Goal: Information Seeking & Learning: Learn about a topic

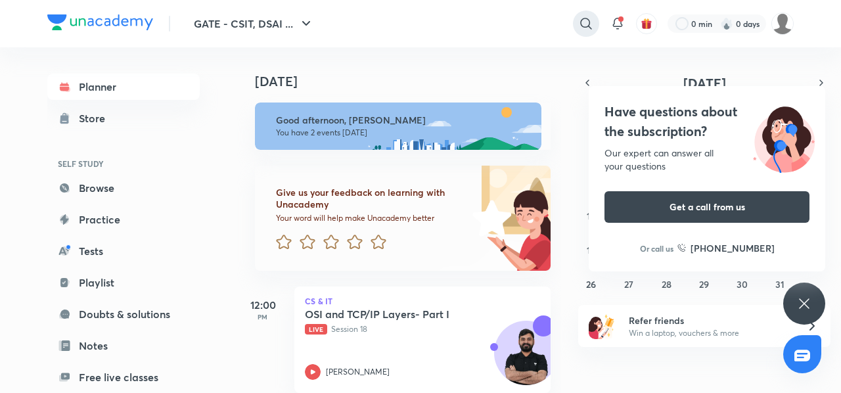
click at [596, 24] on div at bounding box center [586, 24] width 26 height 26
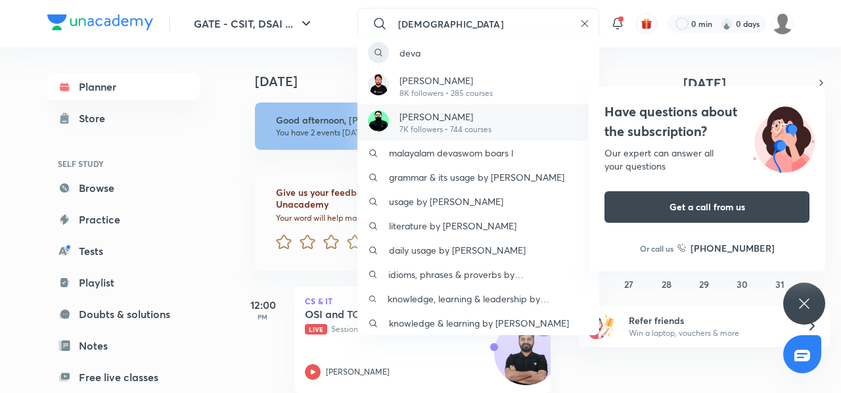
type input "DEVA"
click at [464, 126] on p "7K followers • 744 courses" at bounding box center [446, 130] width 92 height 12
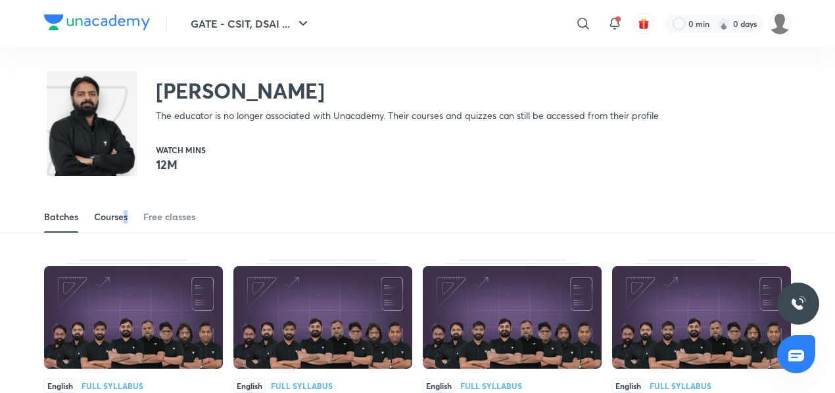
drag, startPoint x: 131, startPoint y: 213, endPoint x: 122, endPoint y: 220, distance: 11.7
click at [122, 220] on div "Batches Courses Free classes" at bounding box center [417, 217] width 747 height 32
click at [122, 220] on div "Courses" at bounding box center [111, 216] width 34 height 13
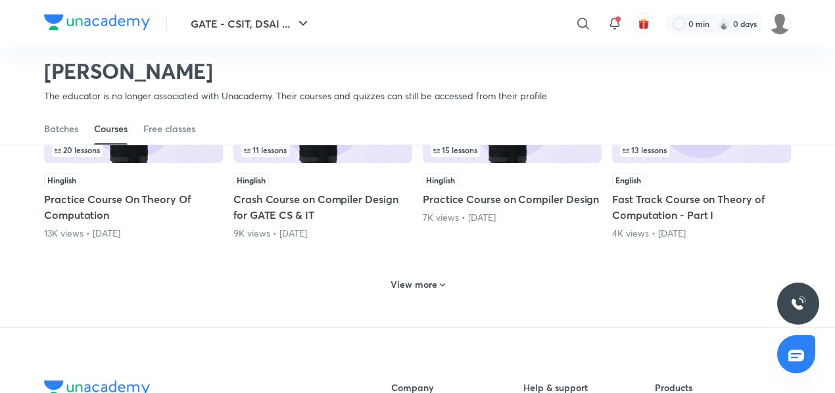
scroll to position [624, 0]
click at [417, 289] on h6 "View more" at bounding box center [413, 283] width 47 height 13
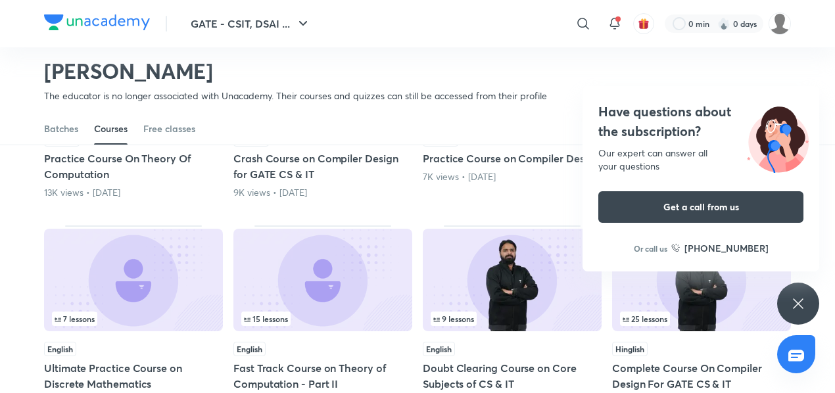
scroll to position [664, 0]
click at [799, 306] on icon at bounding box center [798, 303] width 10 height 10
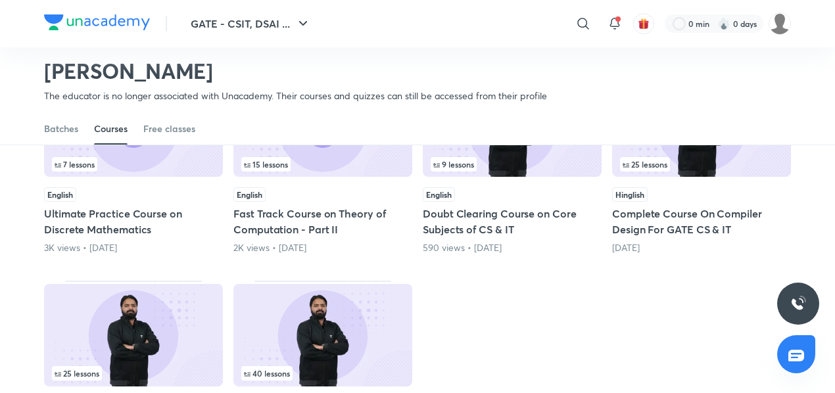
scroll to position [814, 0]
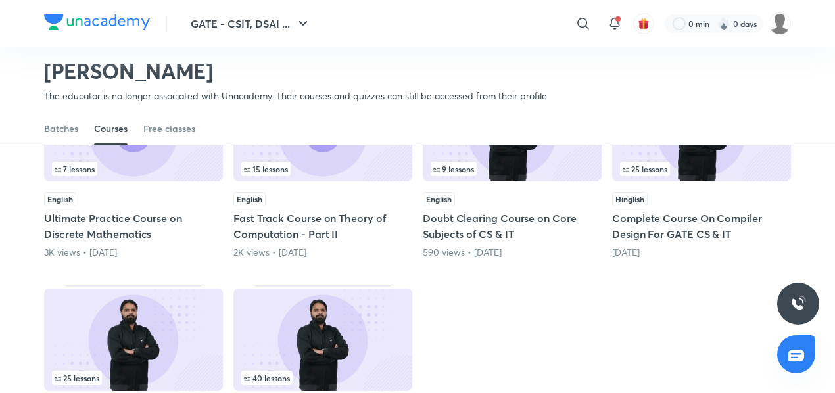
click at [670, 236] on h5 "Complete Course On Compiler Design For GATE CS & IT" at bounding box center [701, 226] width 179 height 32
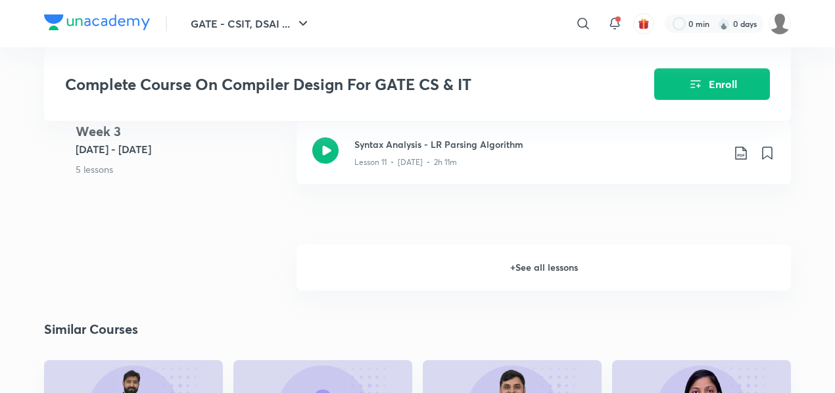
scroll to position [1424, 0]
click at [559, 264] on h6 "+ See all lessons" at bounding box center [543, 267] width 494 height 46
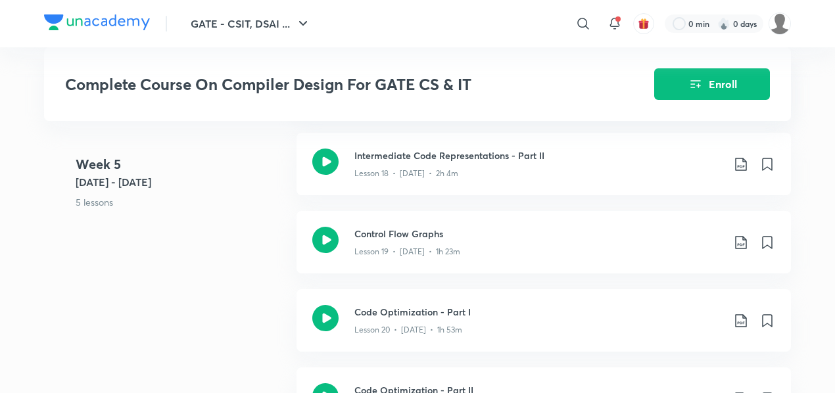
scroll to position [2092, 0]
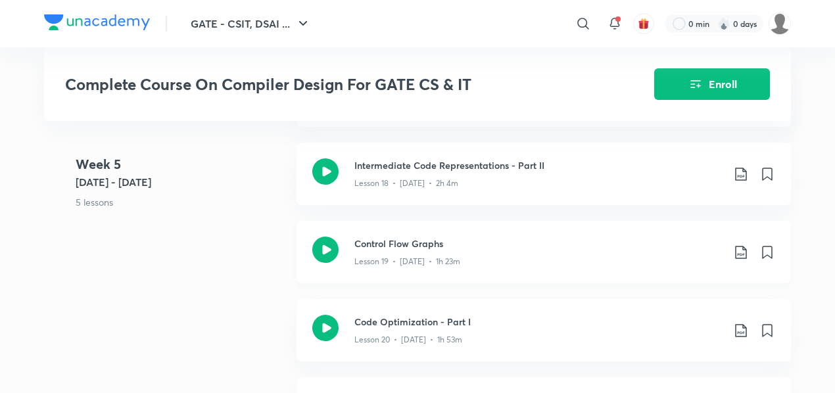
click at [440, 251] on div "Lesson 19 • [DATE] • 1h 23m" at bounding box center [538, 258] width 368 height 17
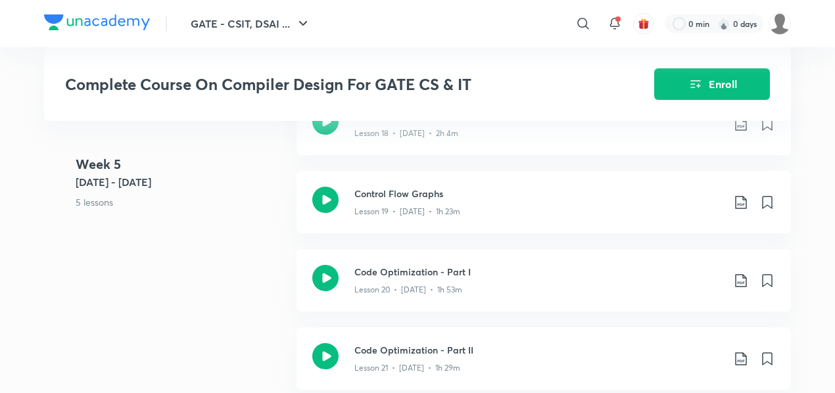
scroll to position [2144, 0]
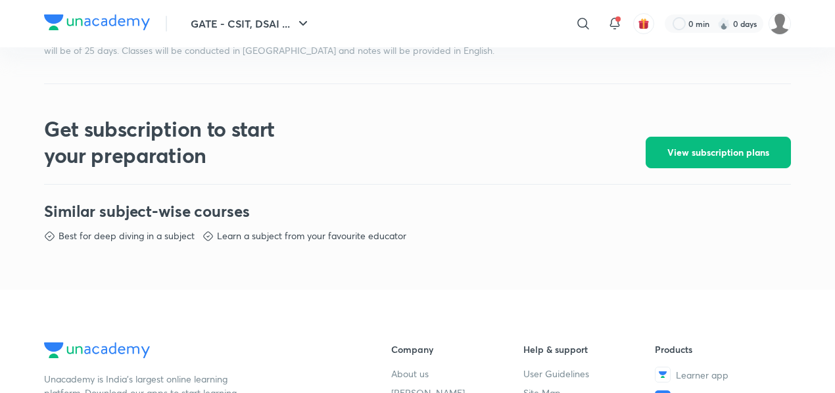
scroll to position [537, 0]
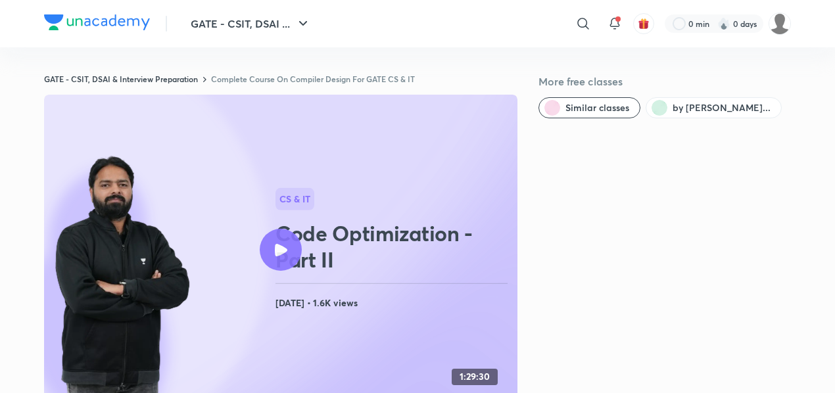
click at [275, 244] on icon at bounding box center [281, 250] width 12 height 12
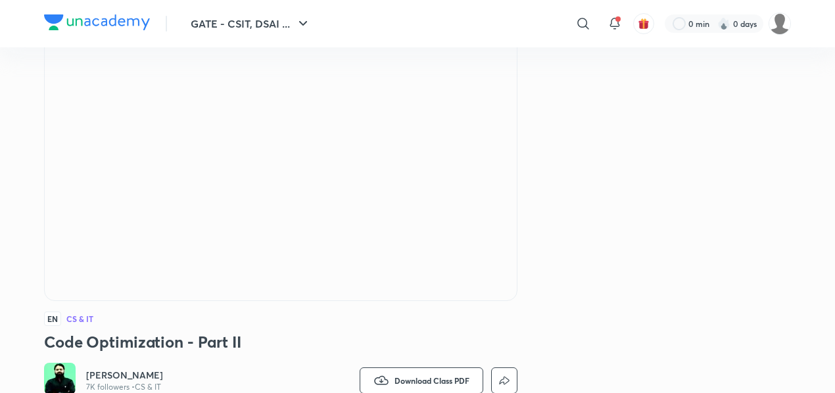
scroll to position [105, 0]
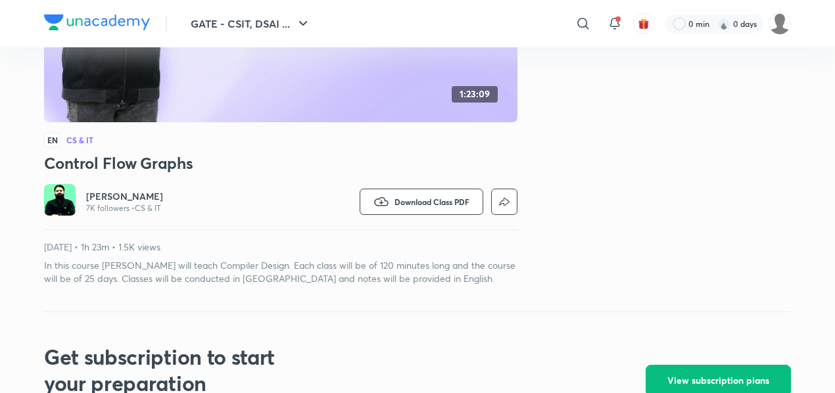
scroll to position [259, 0]
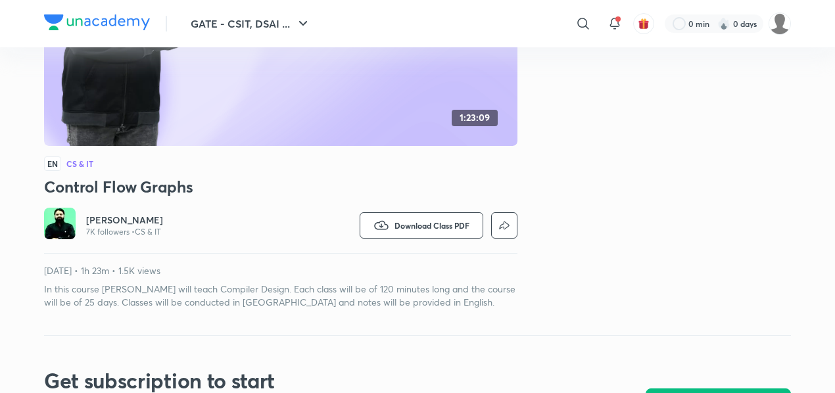
click at [105, 32] on div at bounding box center [97, 23] width 106 height 19
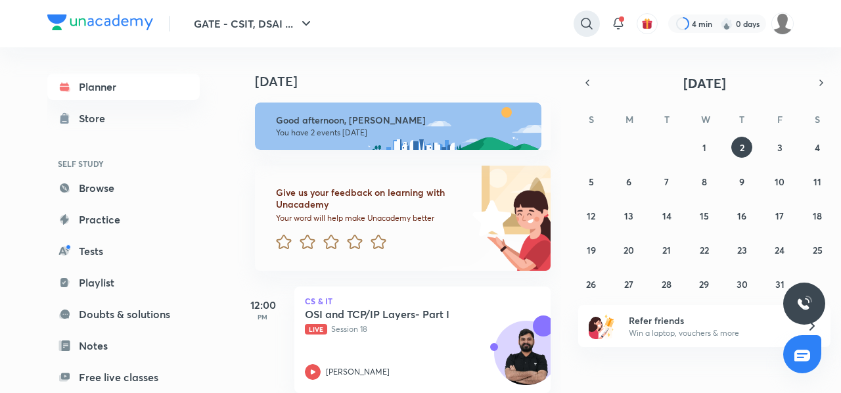
click at [588, 22] on icon at bounding box center [587, 24] width 16 height 16
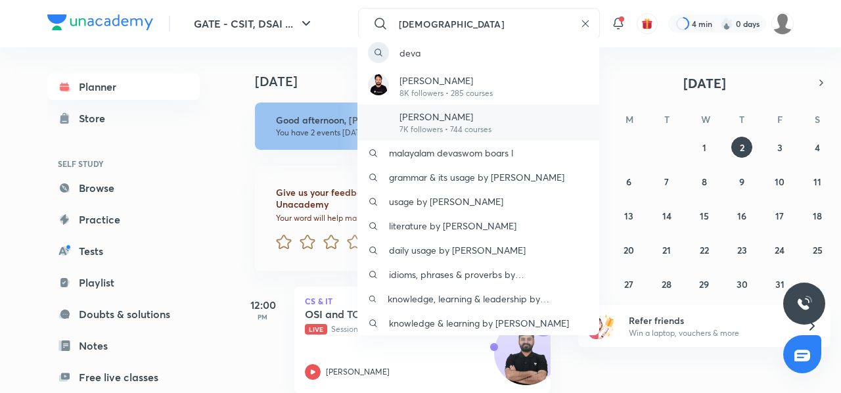
type input "[DEMOGRAPHIC_DATA]"
click at [415, 116] on p "[PERSON_NAME]" at bounding box center [446, 117] width 92 height 14
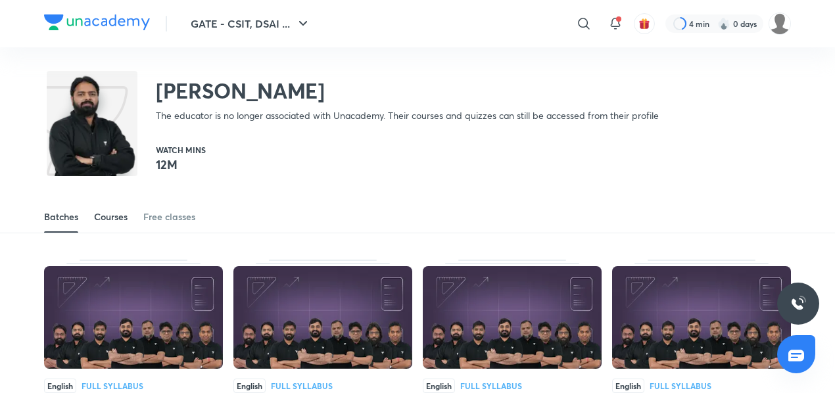
click at [111, 215] on div "Courses" at bounding box center [111, 216] width 34 height 13
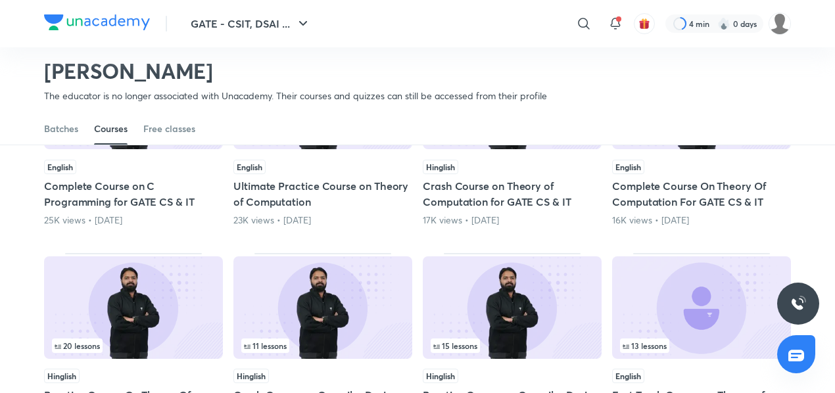
scroll to position [686, 0]
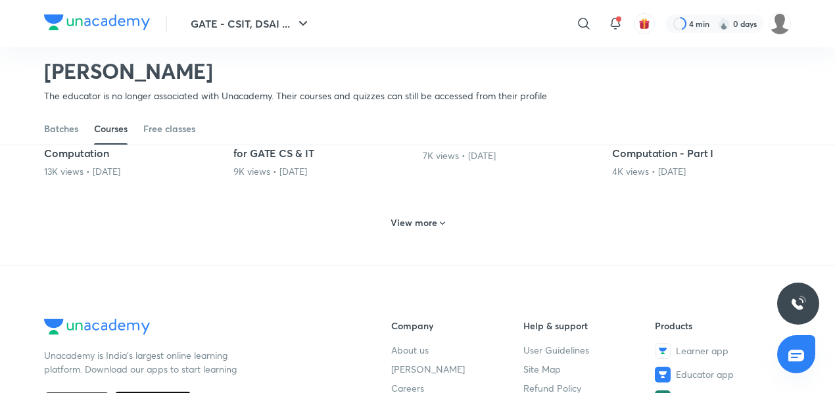
click at [423, 218] on h6 "View more" at bounding box center [413, 222] width 47 height 13
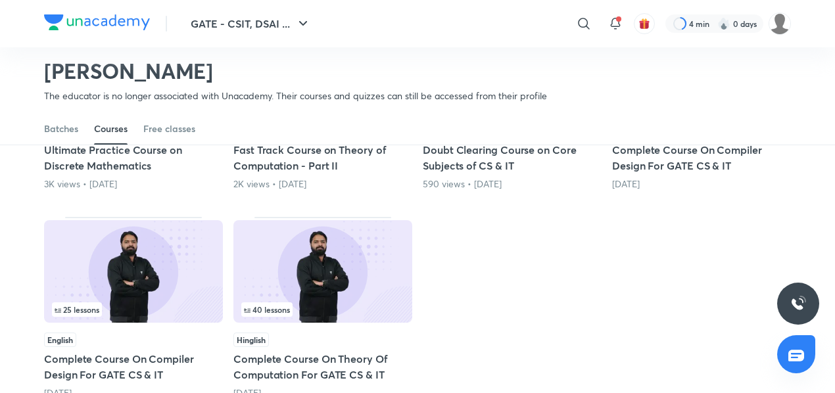
scroll to position [874, 0]
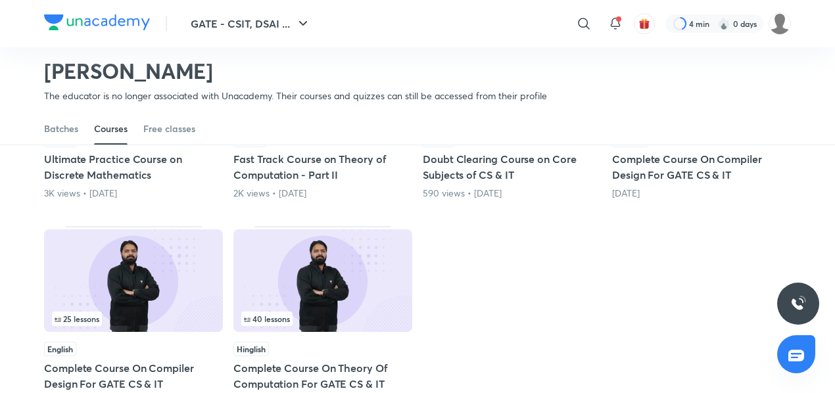
click at [622, 191] on div "[DATE]" at bounding box center [701, 193] width 179 height 13
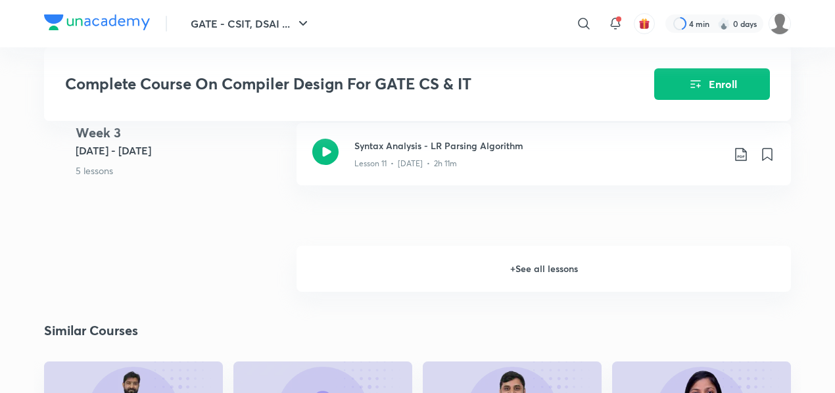
click at [467, 261] on h6 "+ See all lessons" at bounding box center [543, 269] width 494 height 46
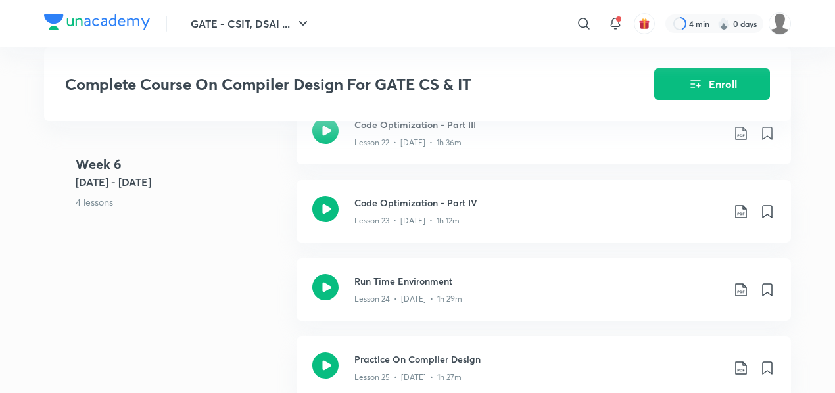
scroll to position [2521, 0]
click at [735, 216] on icon at bounding box center [741, 212] width 16 height 16
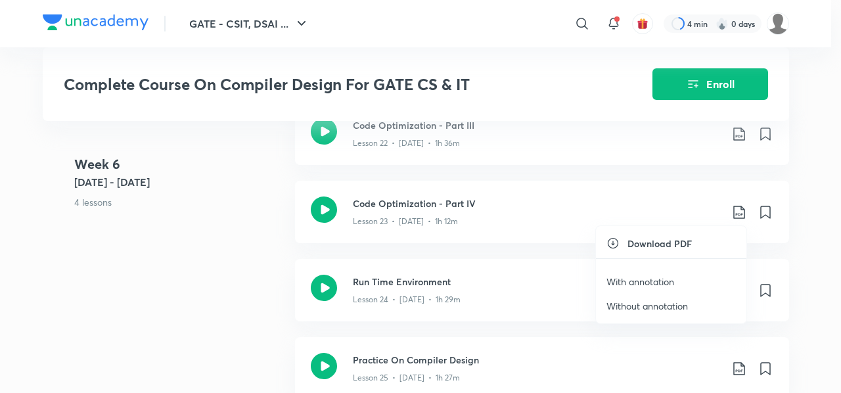
click at [623, 287] on p "With annotation" at bounding box center [641, 282] width 68 height 14
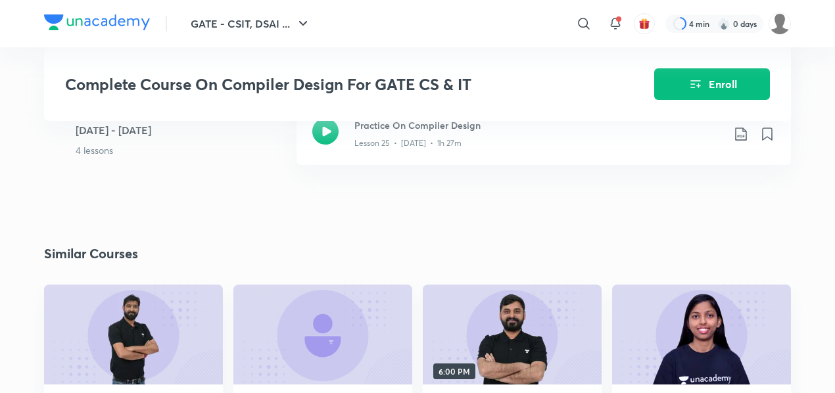
scroll to position [2554, 0]
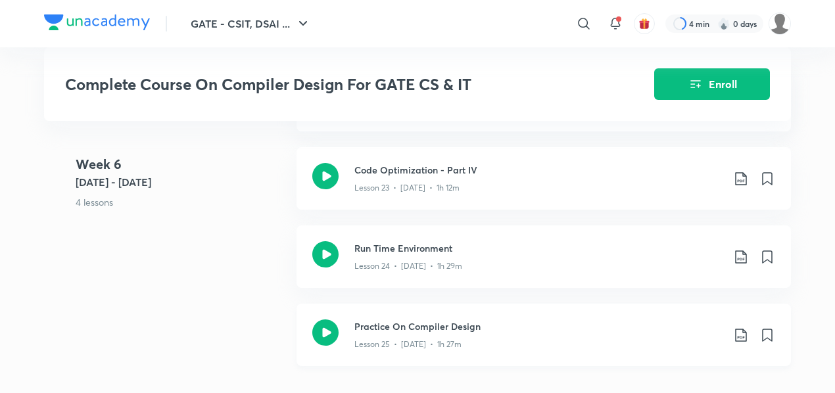
click at [736, 334] on icon at bounding box center [741, 335] width 16 height 16
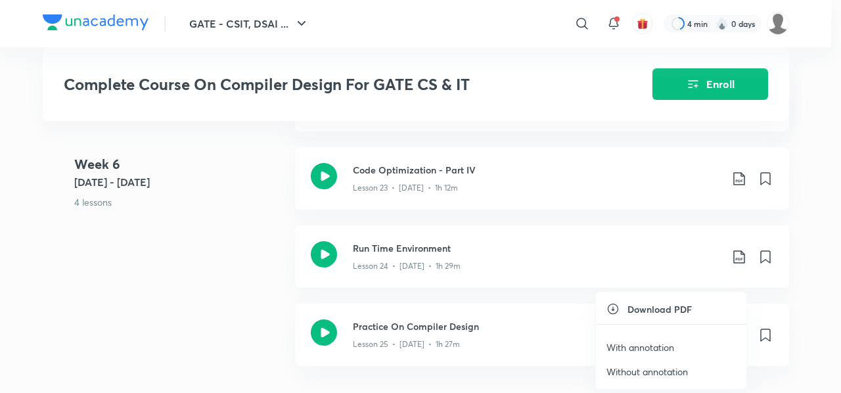
click at [642, 346] on p "With annotation" at bounding box center [641, 348] width 68 height 14
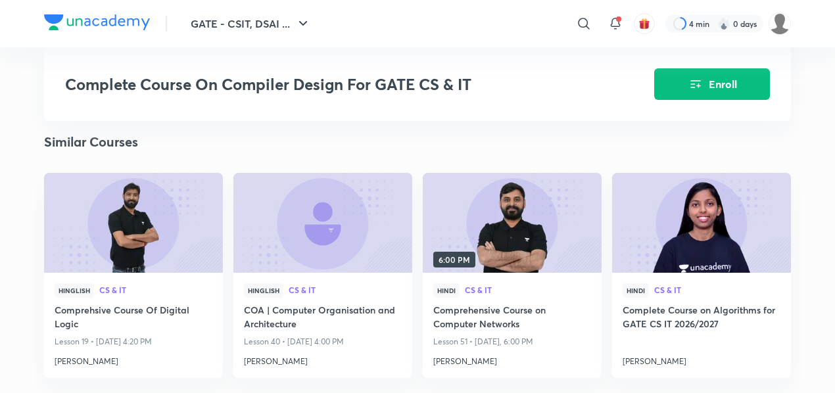
scroll to position [2857, 0]
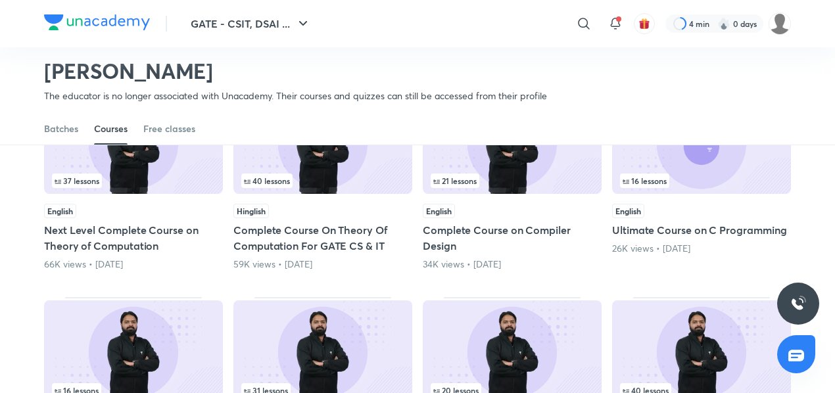
scroll to position [179, 0]
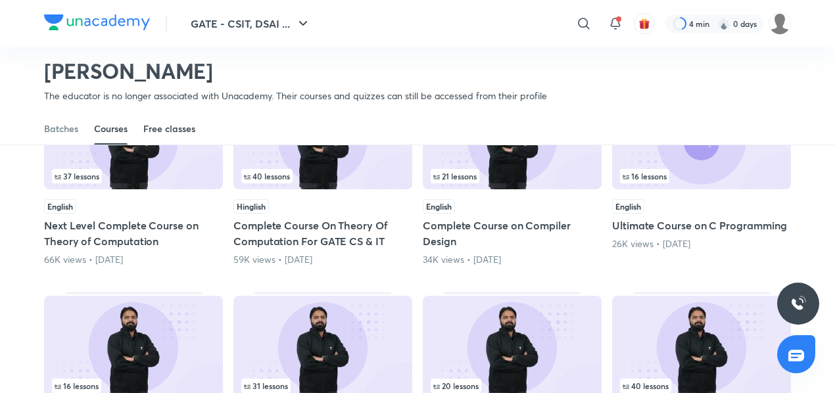
click at [174, 138] on link "Free classes" at bounding box center [169, 129] width 52 height 32
